Goal: Task Accomplishment & Management: Manage account settings

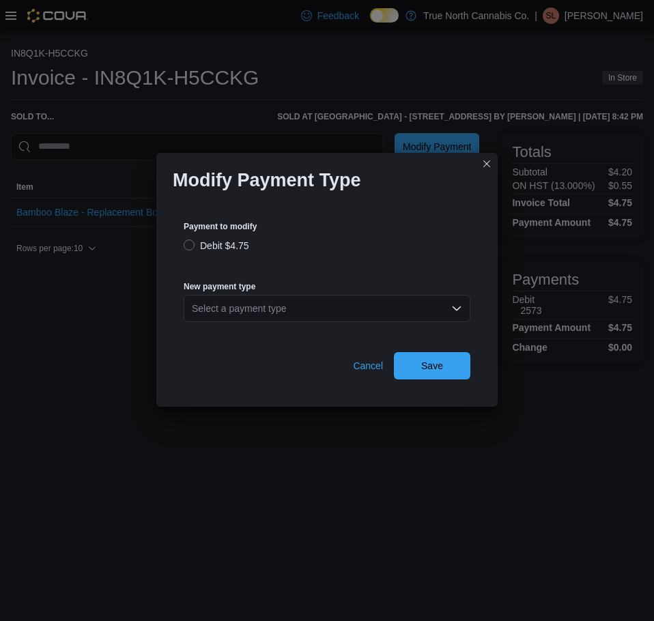
click at [313, 302] on div "Select a payment type" at bounding box center [327, 308] width 287 height 27
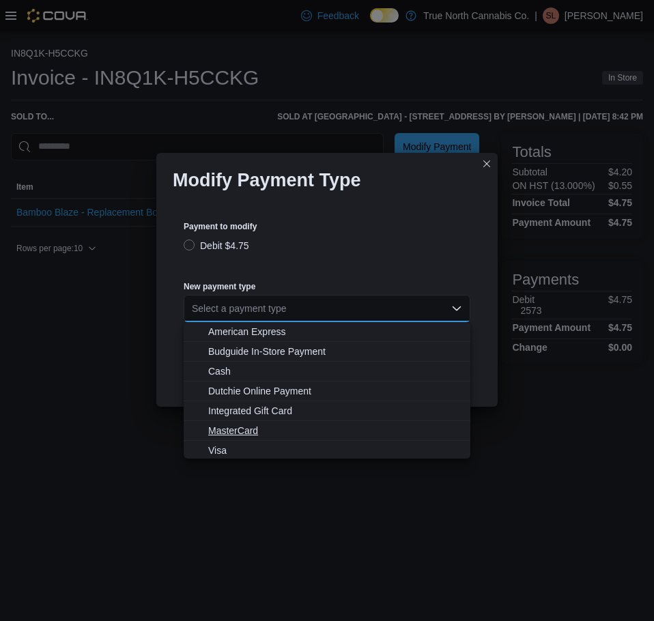
click at [232, 437] on button "MasterCard" at bounding box center [327, 431] width 287 height 20
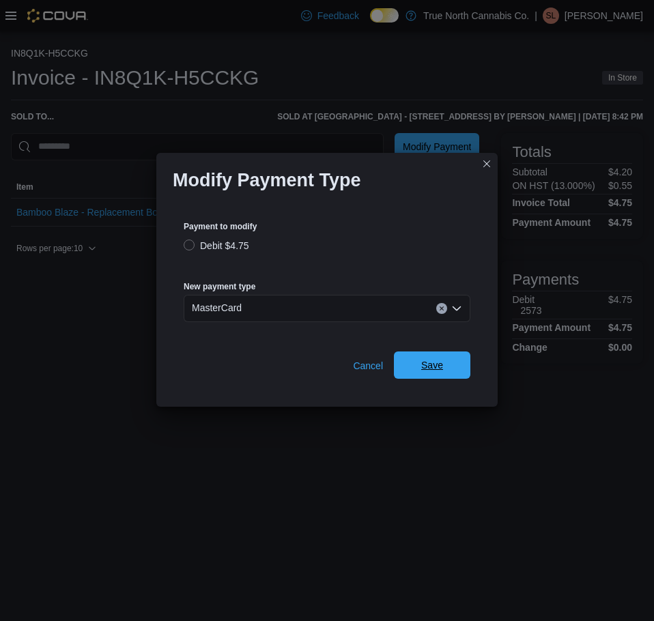
click at [459, 372] on span "Save" at bounding box center [432, 364] width 60 height 27
click at [340, 315] on div "Select a payment type" at bounding box center [327, 308] width 287 height 27
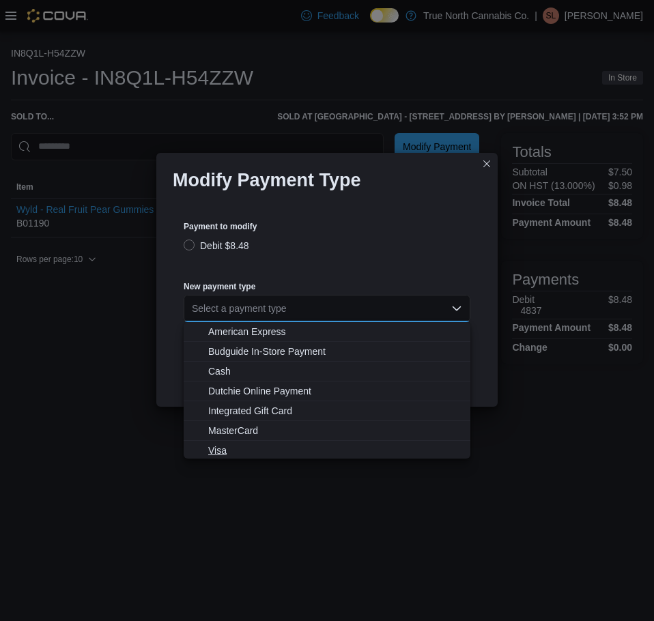
click at [220, 449] on span "Visa" at bounding box center [335, 451] width 254 height 14
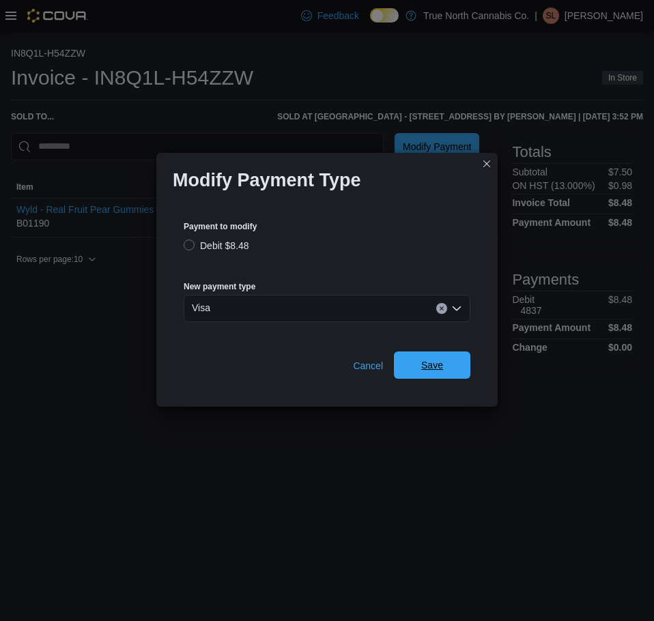
click at [405, 373] on span "Save" at bounding box center [432, 364] width 60 height 27
click at [224, 313] on div "Select a payment type" at bounding box center [327, 308] width 287 height 27
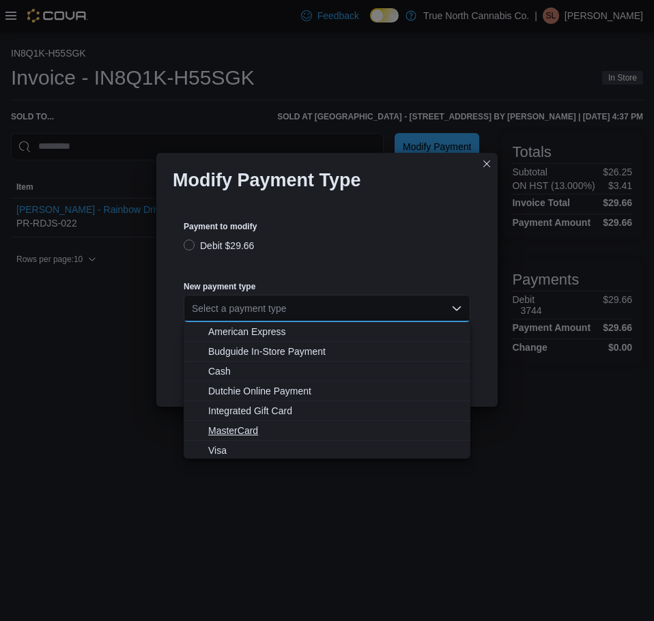
click at [240, 431] on span "MasterCard" at bounding box center [335, 431] width 254 height 14
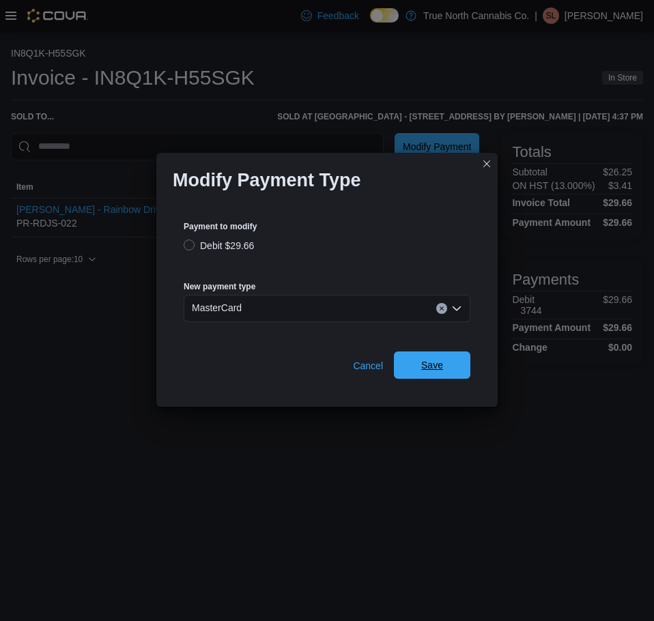
click at [428, 368] on span "Save" at bounding box center [432, 365] width 22 height 14
